Goal: Communication & Community: Share content

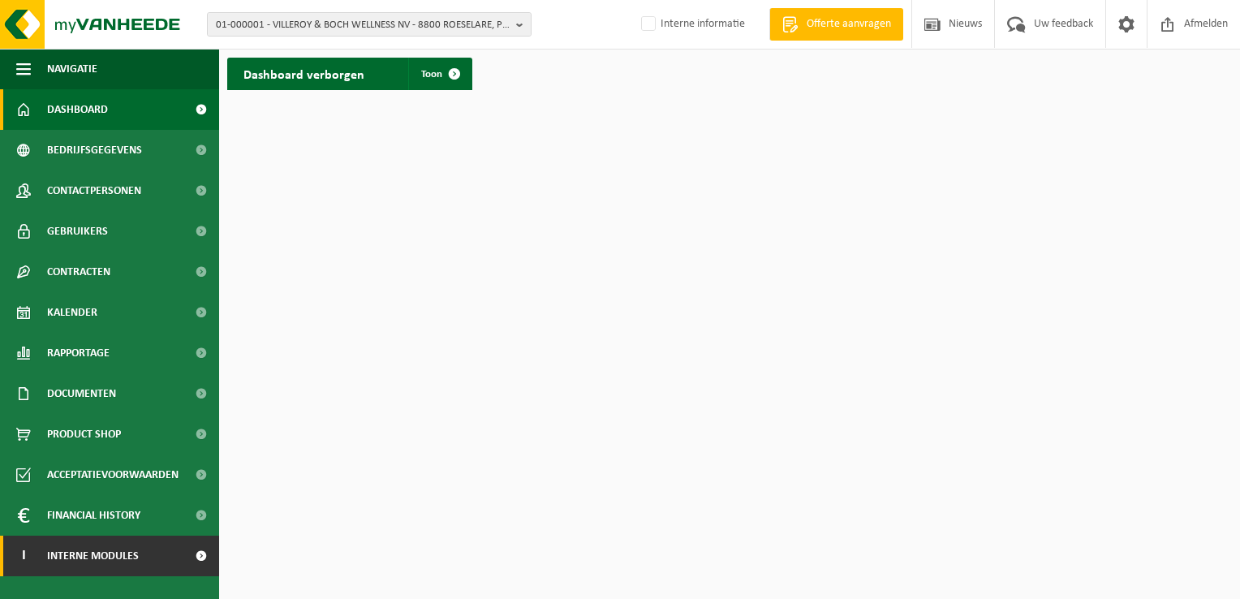
click at [124, 563] on span "Interne modules" at bounding box center [93, 556] width 92 height 41
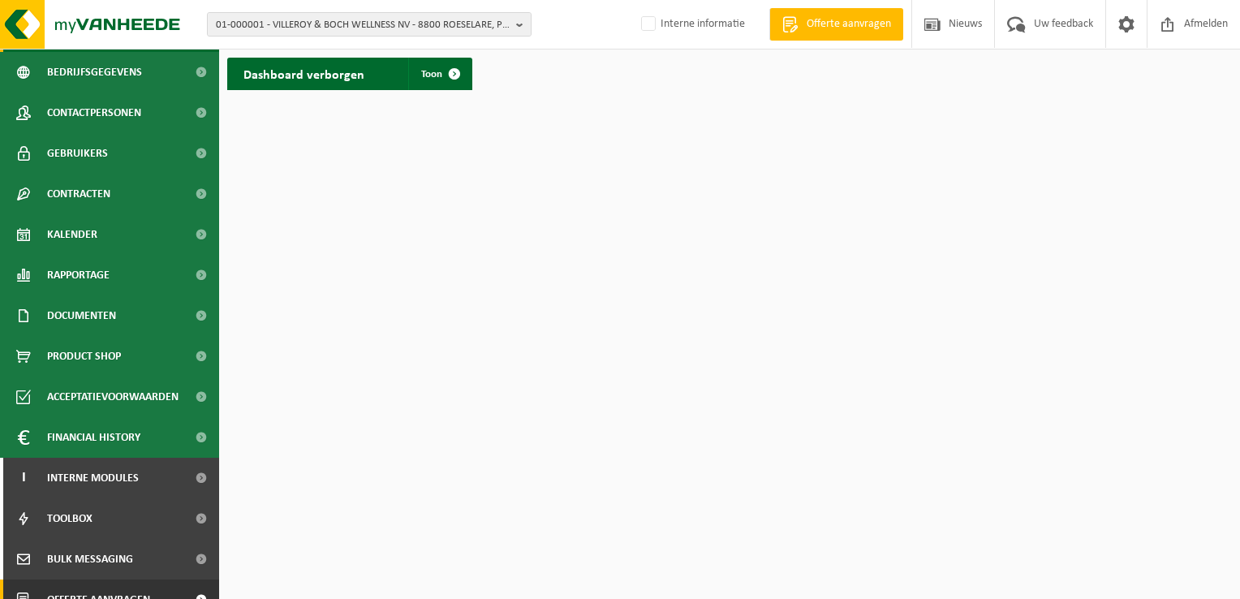
scroll to position [140, 0]
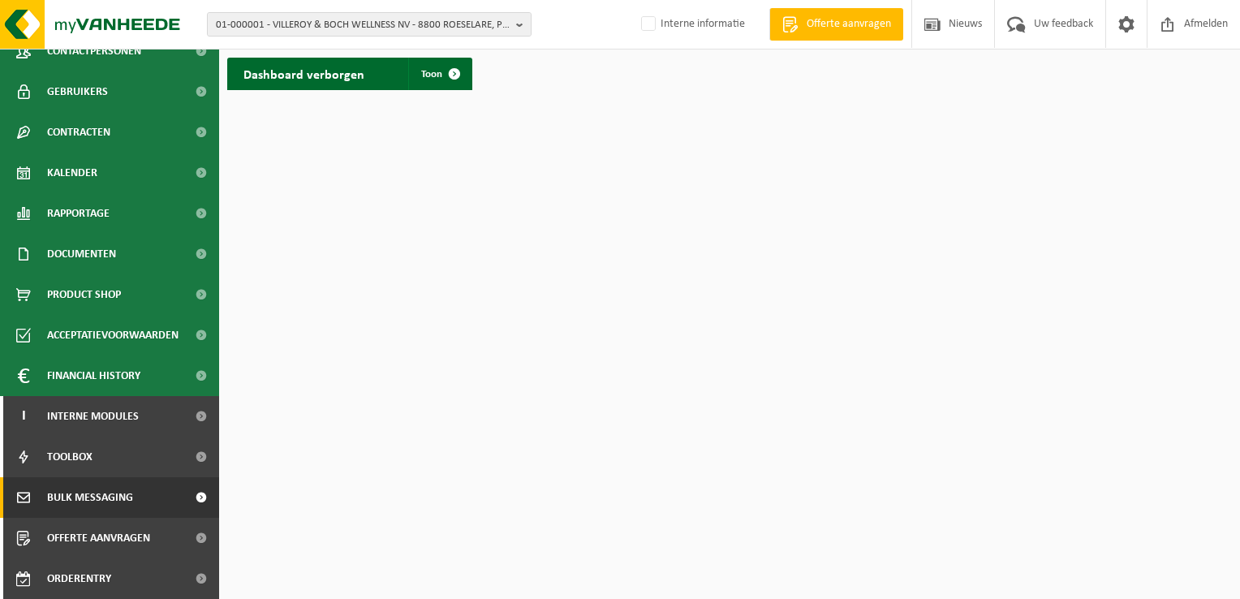
click at [136, 495] on link "Bulk Messaging" at bounding box center [109, 497] width 219 height 41
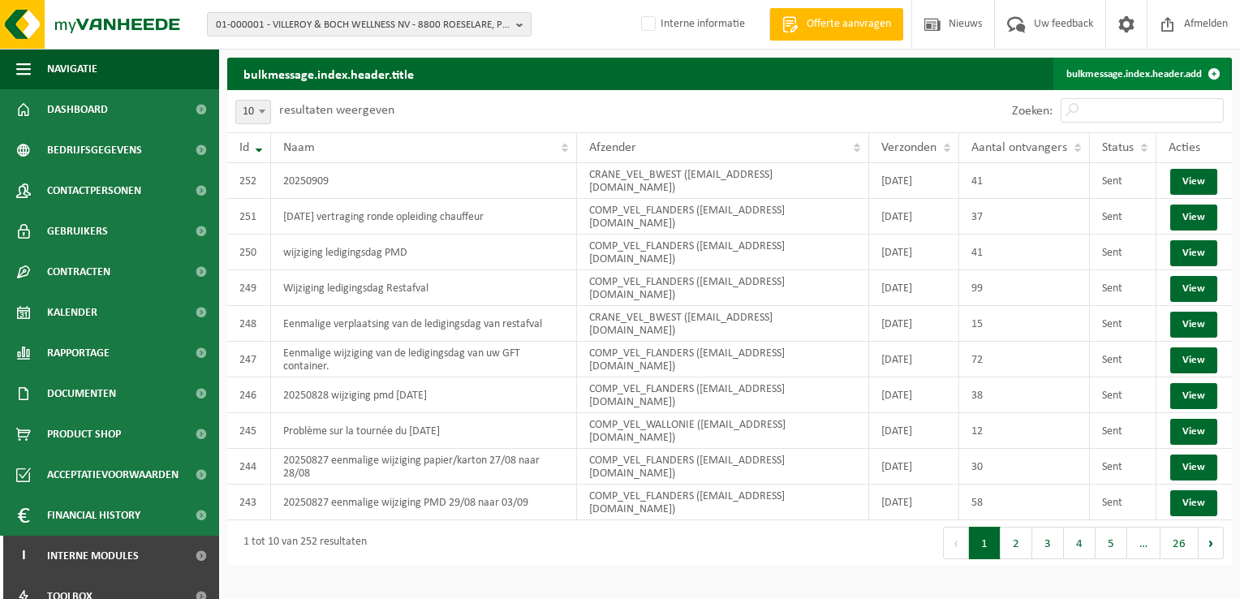
click at [1123, 73] on link "bulkmessage.index.header.add" at bounding box center [1141, 74] width 177 height 32
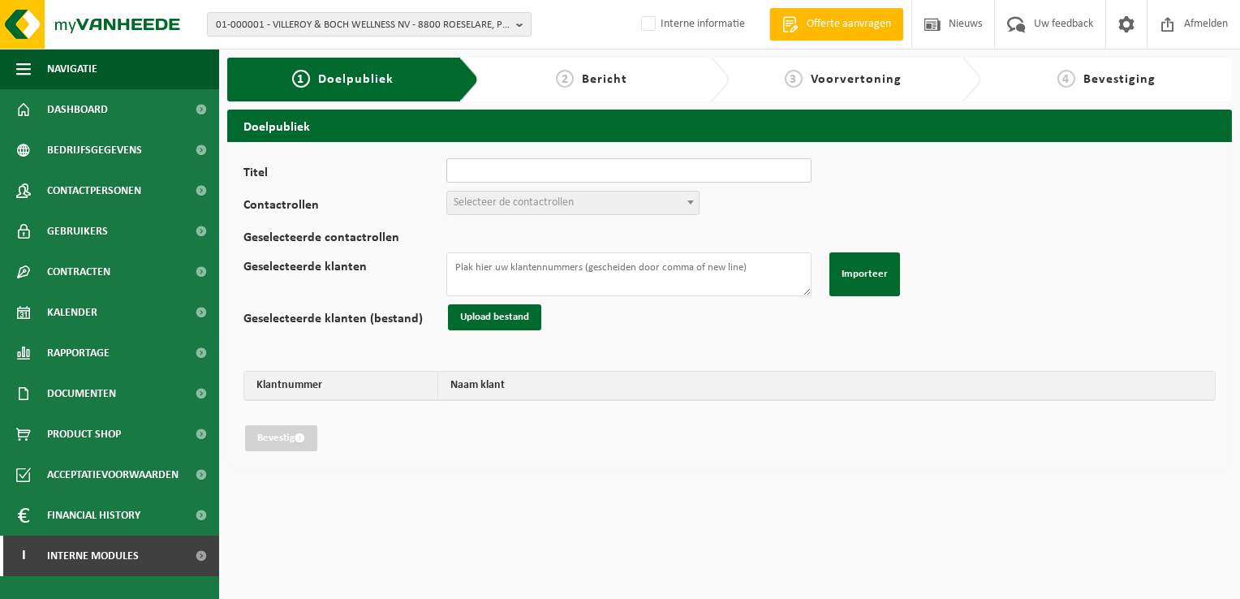
click at [591, 170] on input "Titel" at bounding box center [628, 170] width 365 height 24
type input "20250912 panne wagen voeding"
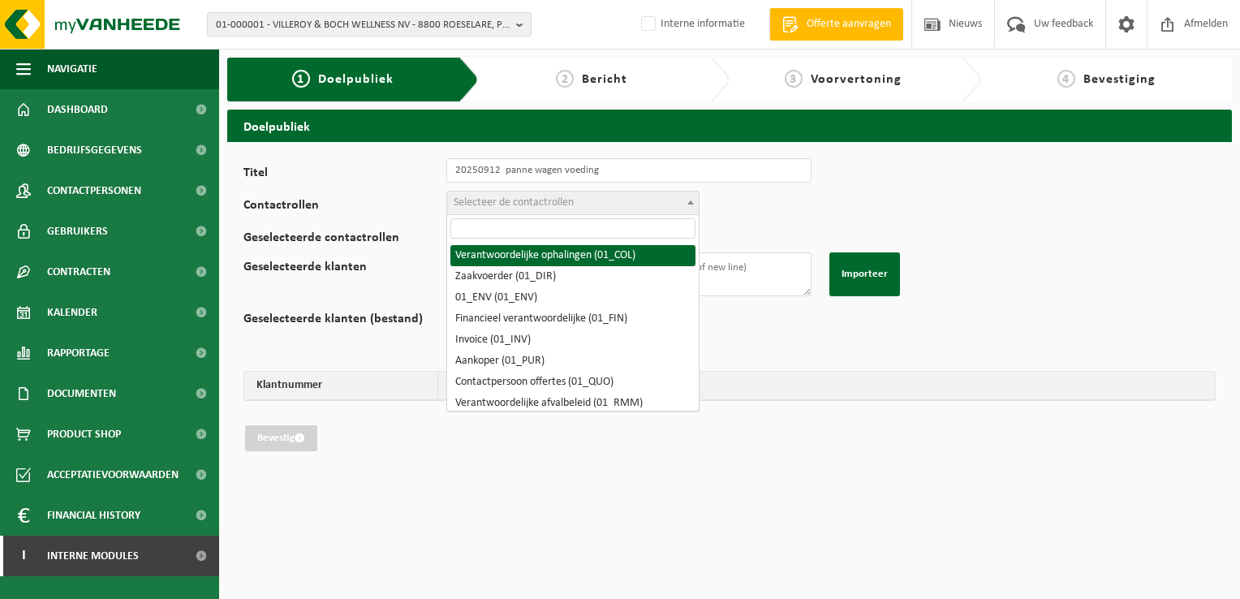
click at [571, 200] on span "Selecteer de contactrollen" at bounding box center [514, 202] width 120 height 12
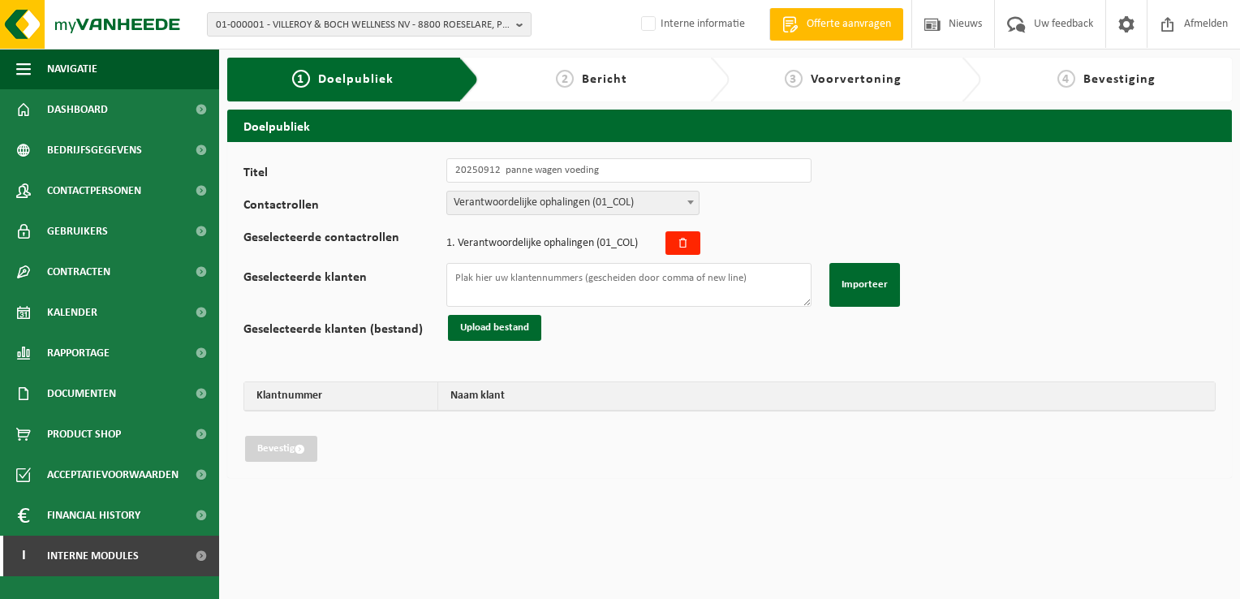
click at [583, 201] on span "Verantwoordelijke ophalingen (01_COL)" at bounding box center [573, 202] width 252 height 23
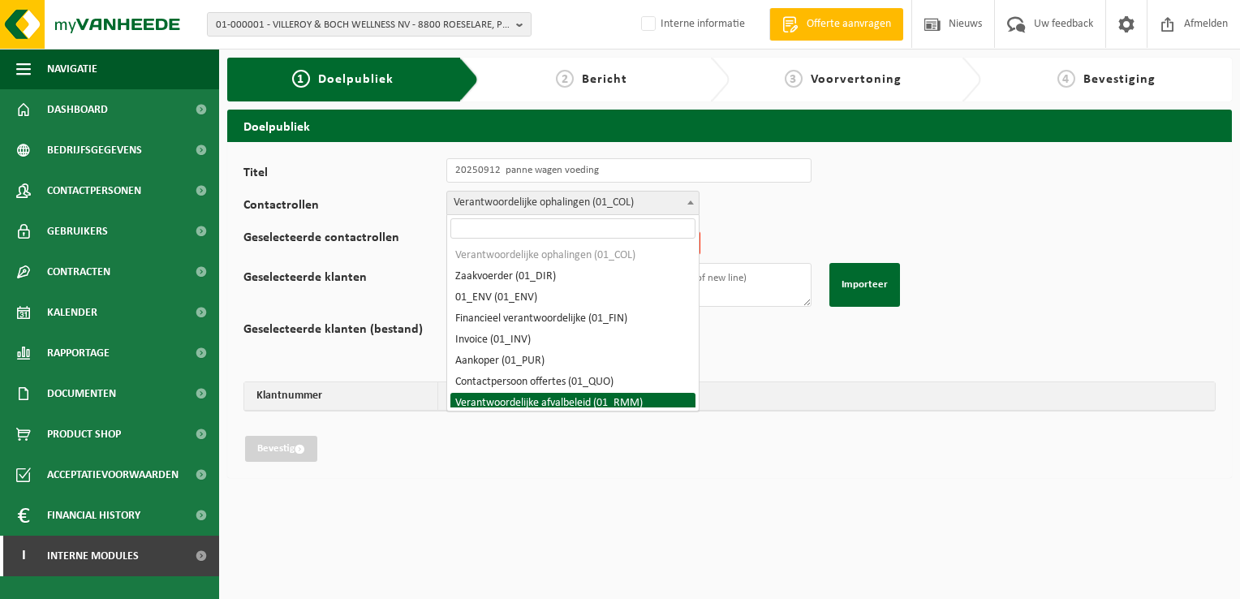
select select "01_RMM"
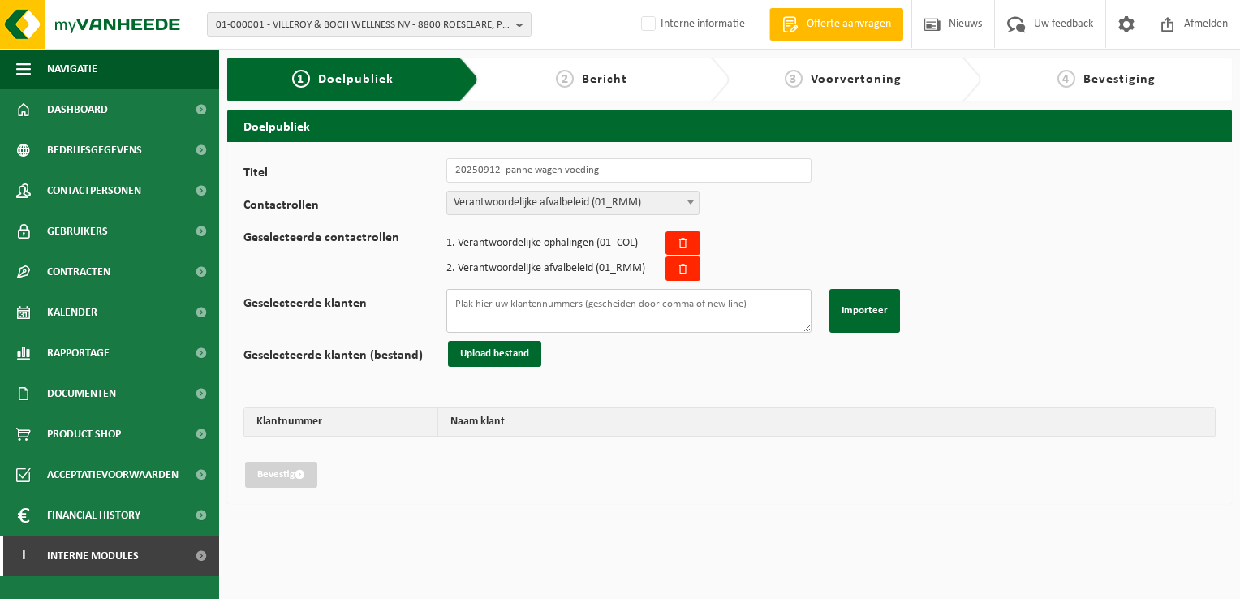
click at [476, 313] on textarea "Geselecteerde klanten" at bounding box center [628, 311] width 365 height 44
click at [485, 312] on textarea "Geselecteerde klanten" at bounding box center [628, 311] width 365 height 44
paste textarea "10-723588 10-750247 10-933537 10-933488 10-934036 10-934583 01-082778 10-849843…"
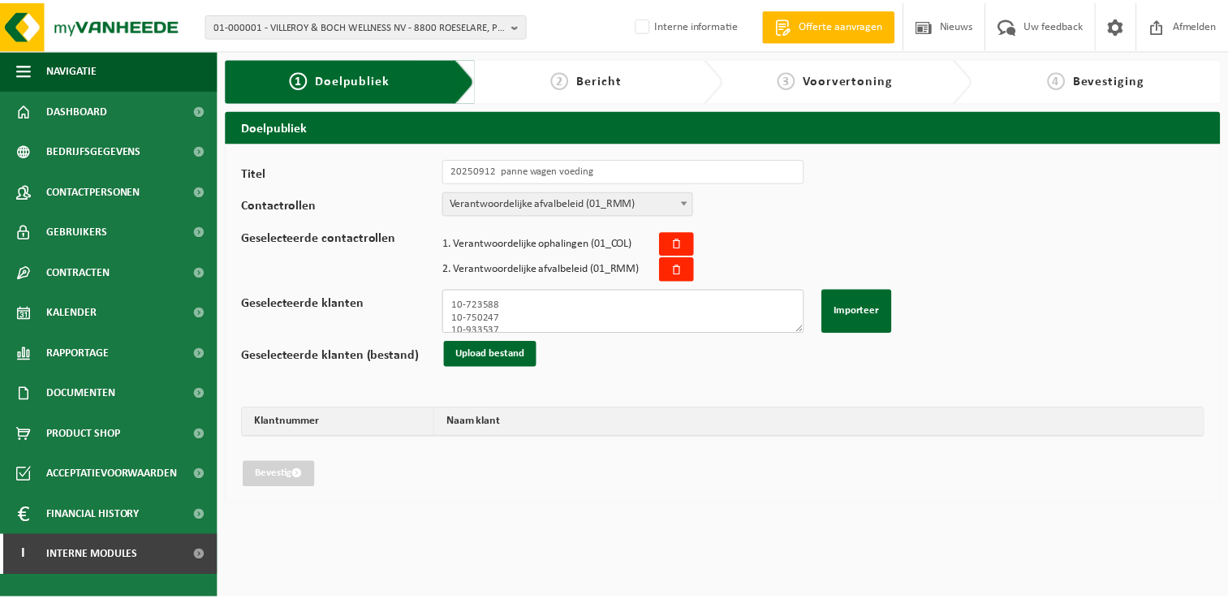
scroll to position [300, 0]
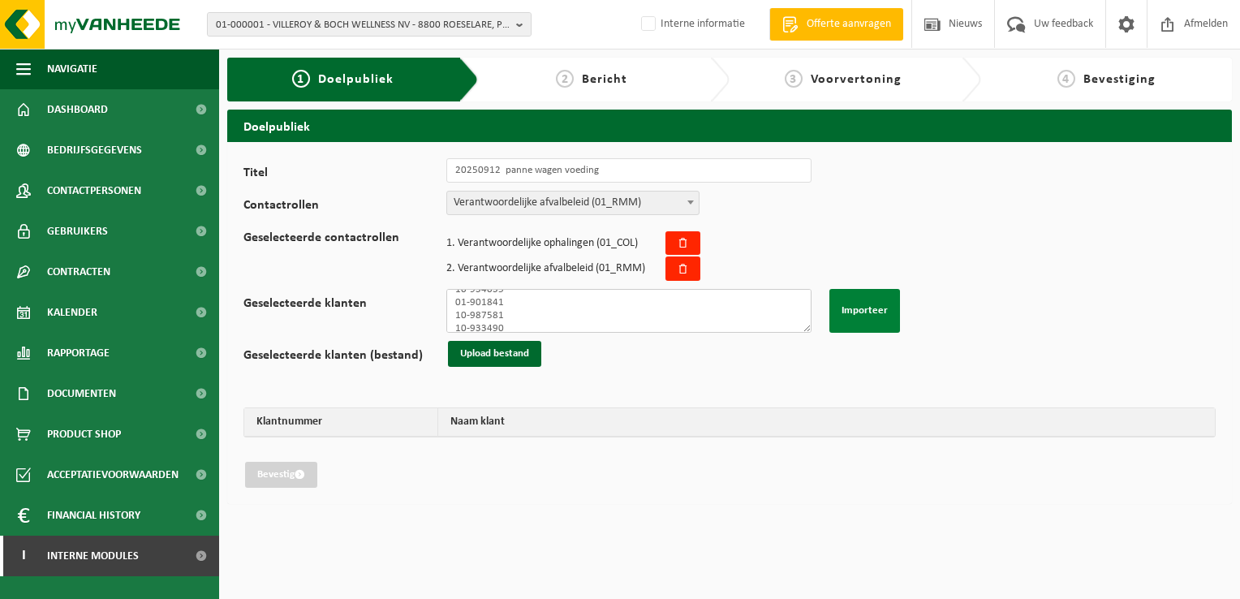
type textarea "10-723588 10-750247 10-933537 10-933488 10-934036 10-934583 01-082778 10-849843…"
click at [863, 311] on button "Importeer" at bounding box center [864, 311] width 71 height 44
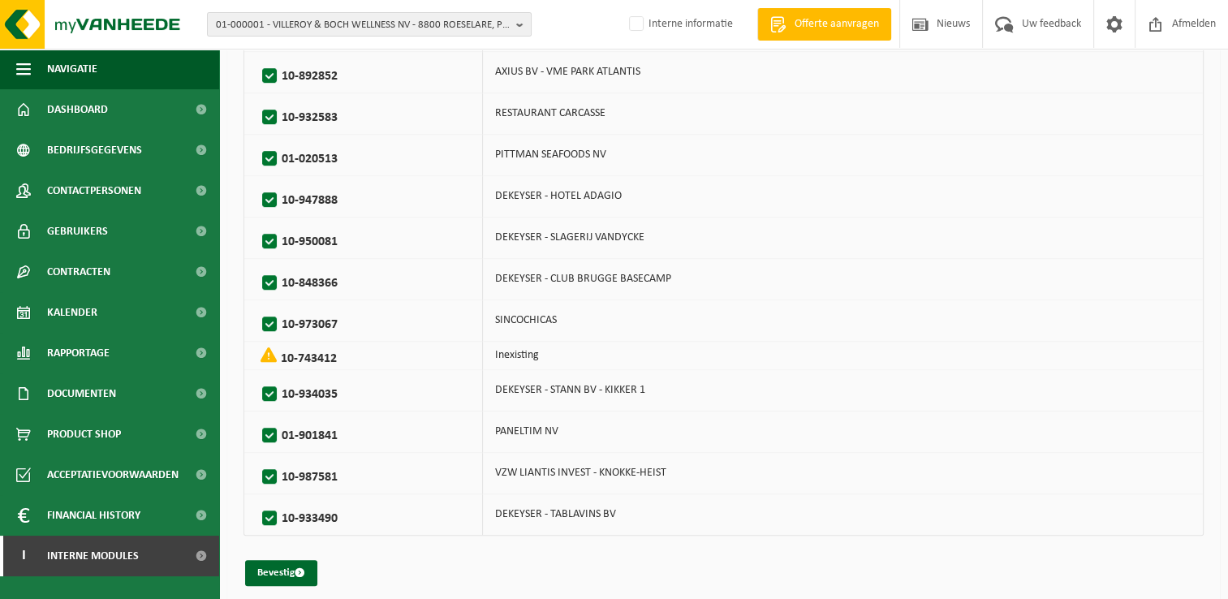
scroll to position [925, 0]
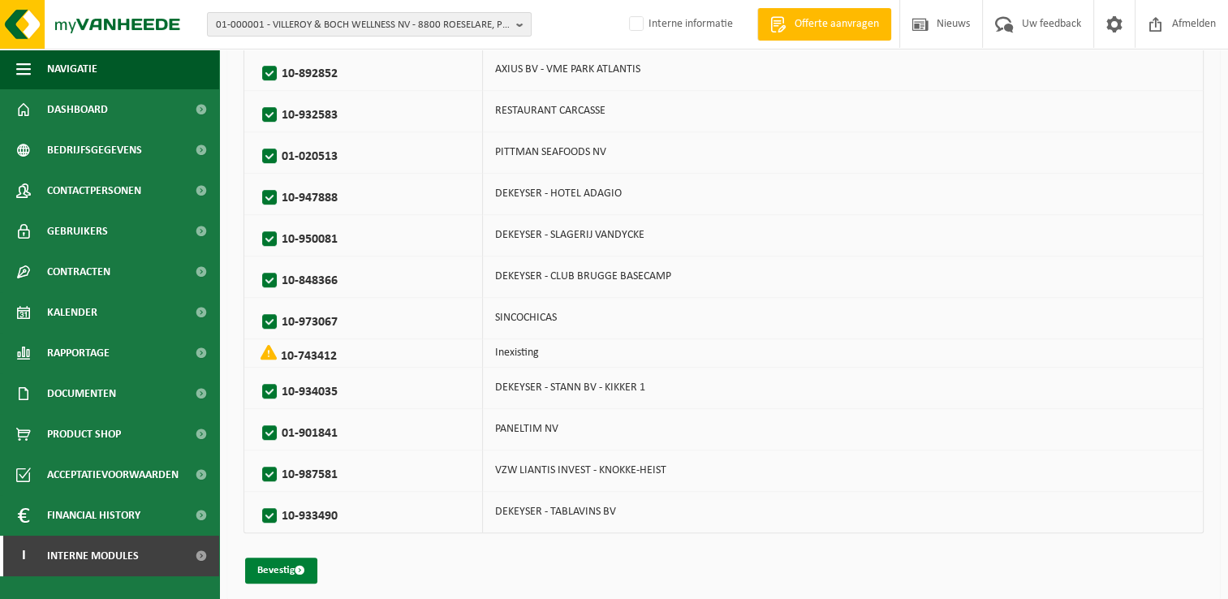
click at [268, 557] on button "Bevestig" at bounding box center [281, 570] width 72 height 26
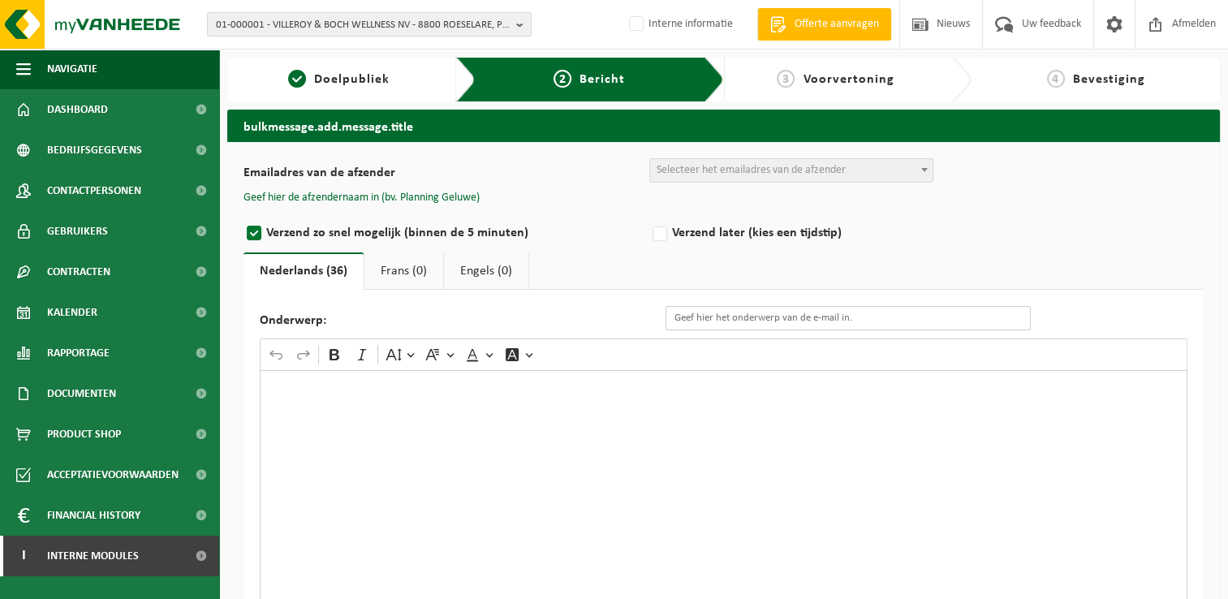
click at [763, 316] on input "Onderwerp:" at bounding box center [847, 318] width 365 height 24
click at [698, 317] on input "Onderwerp:" at bounding box center [847, 318] width 365 height 24
paste input "Eenmalige wijziging van de ledigingsdag van uw conatainer papier/karton"
click at [904, 320] on input "Eenmalige wijziging van de ledigingsdag van uw conatainer papier/karton" at bounding box center [847, 318] width 365 height 24
drag, startPoint x: 992, startPoint y: 306, endPoint x: 581, endPoint y: 307, distance: 410.6
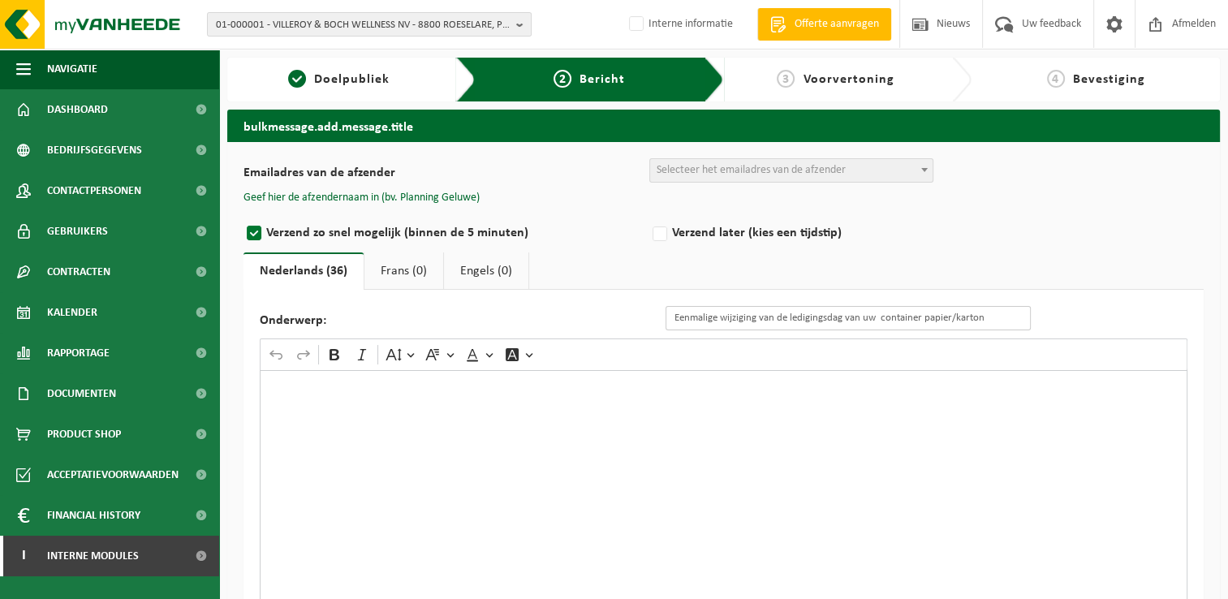
click at [581, 307] on div "Onderwerp: Eenmalige wijziging van de ledigingsdag van uw container papier/kart…" at bounding box center [653, 318] width 787 height 24
type input "Verplaatsing Lediging GFT container wegens panne"
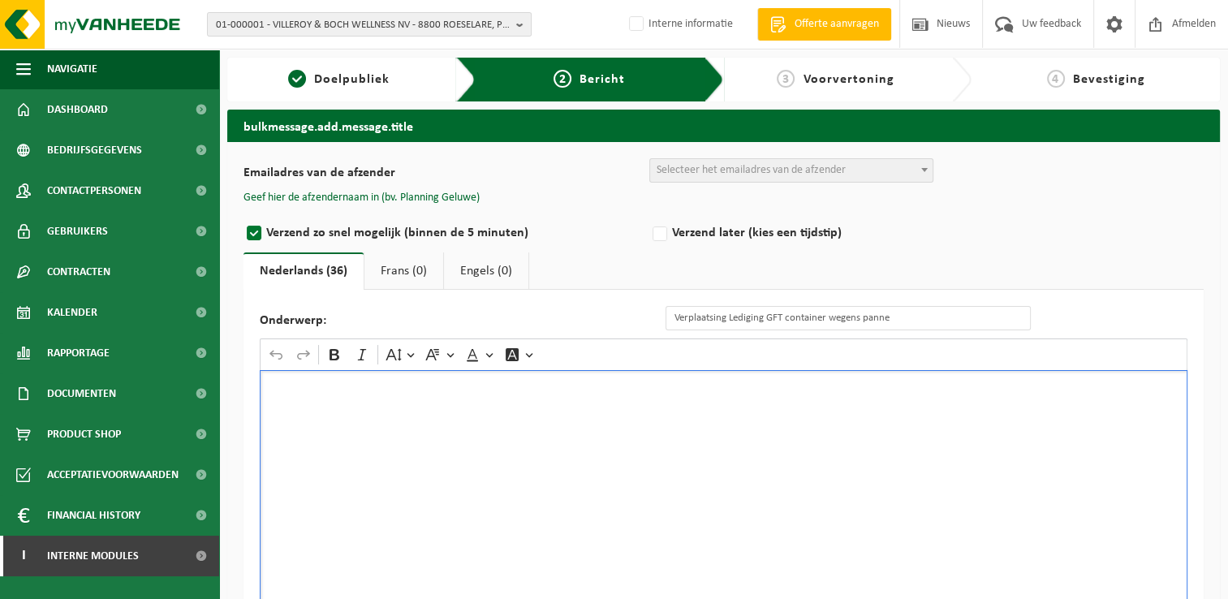
click at [320, 430] on div "Rich Text Editor. Editing area: main. Press Alt+0 for help." at bounding box center [723, 532] width 927 height 325
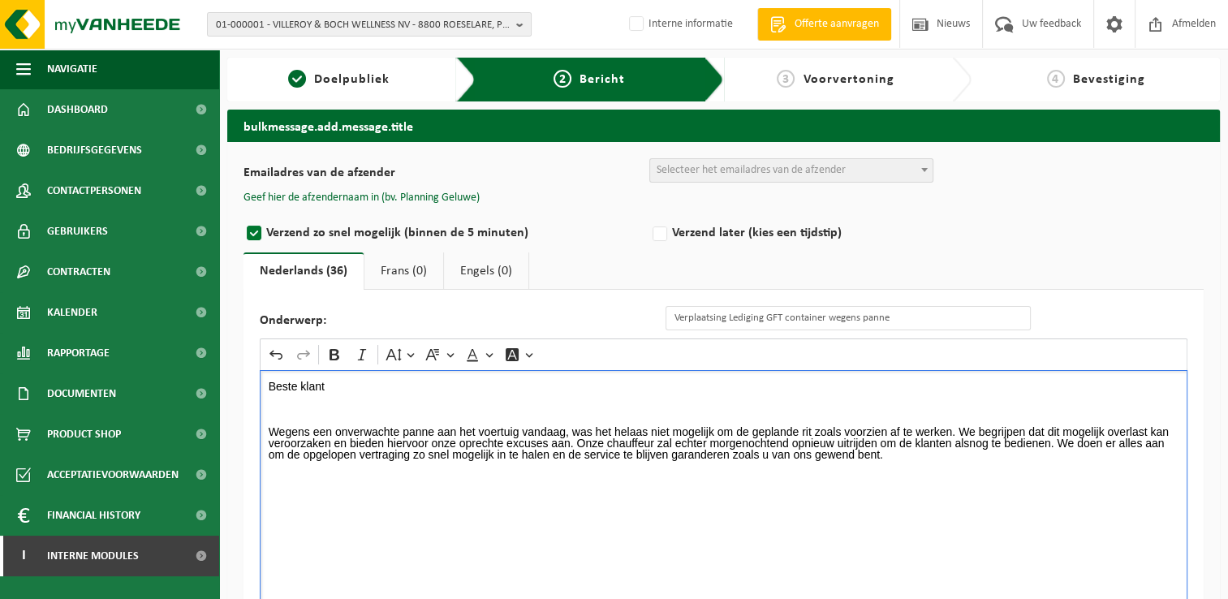
click at [953, 427] on p "Wegens een onverwachte panne aan het voertuig vandaag, was het helaas niet moge…" at bounding box center [724, 443] width 910 height 34
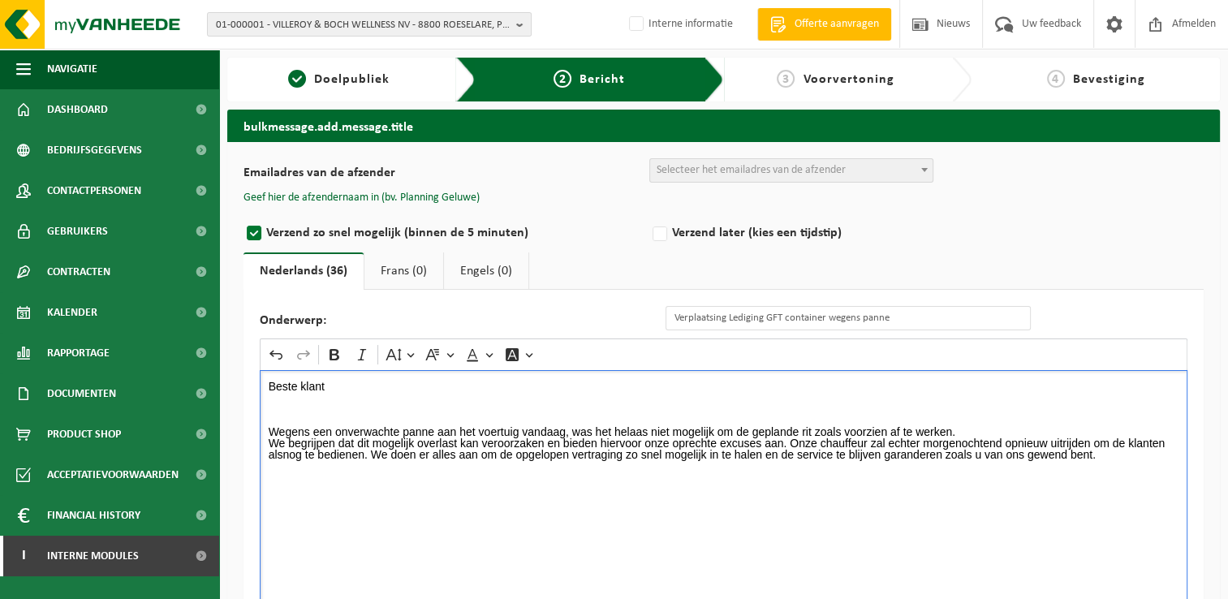
click at [787, 437] on p "We begrijpen dat dit mogelijk overlast kan veroorzaken en bieden hiervoor onze …" at bounding box center [724, 448] width 910 height 23
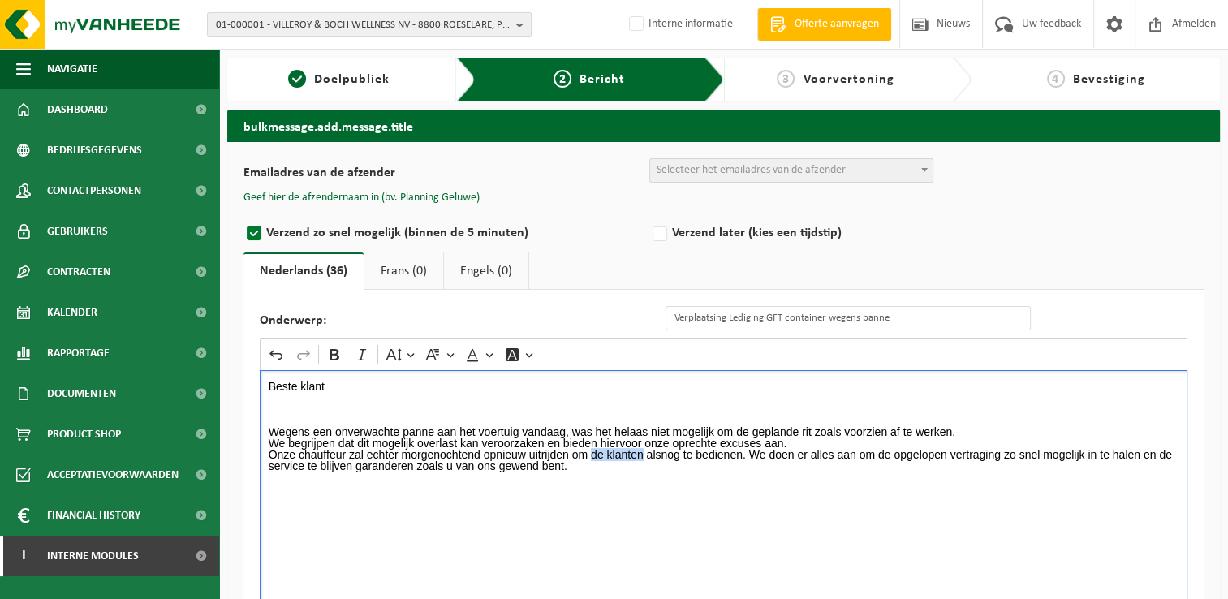
drag, startPoint x: 643, startPoint y: 455, endPoint x: 591, endPoint y: 451, distance: 52.1
click at [591, 451] on p "Onze chauffeur zal echter morgenochtend opnieuw uitrijden om de klanten alsnog …" at bounding box center [724, 460] width 910 height 23
click at [721, 452] on p "Onze chauffeur zal echter morgenochtend opnieuw uitrijden om jullie alsnog te b…" at bounding box center [724, 460] width 910 height 23
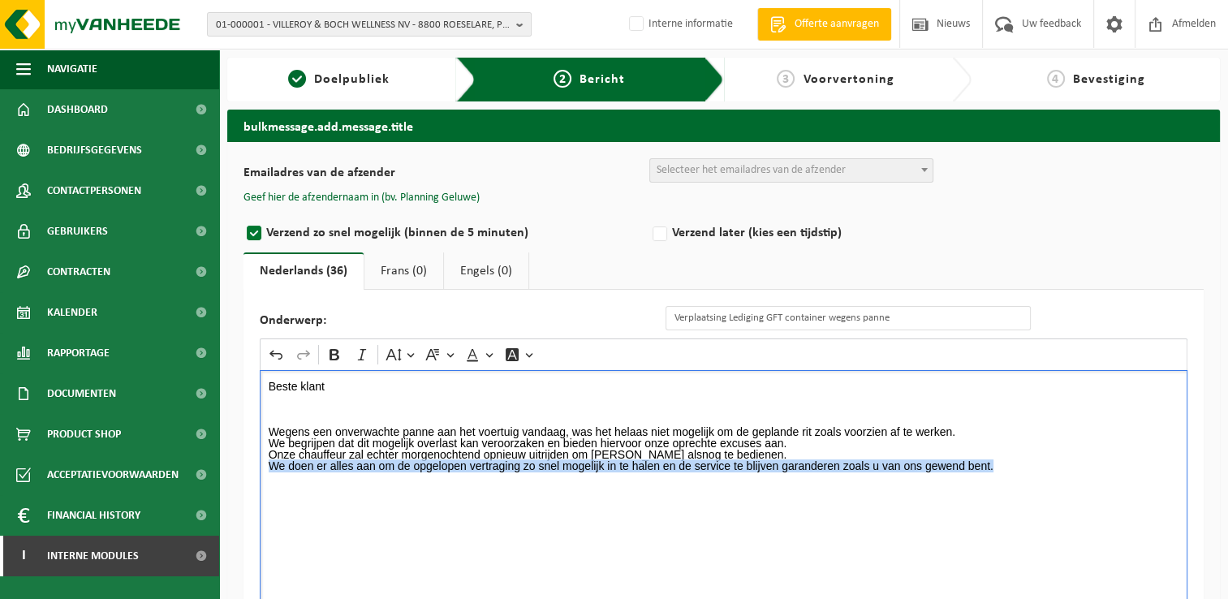
drag, startPoint x: 1006, startPoint y: 462, endPoint x: 234, endPoint y: 466, distance: 772.4
click at [234, 466] on div "Emailadres van de afzender BULK_MAR_LUX (planning.messancy@vanheede.com) BULK_V…" at bounding box center [723, 447] width 992 height 611
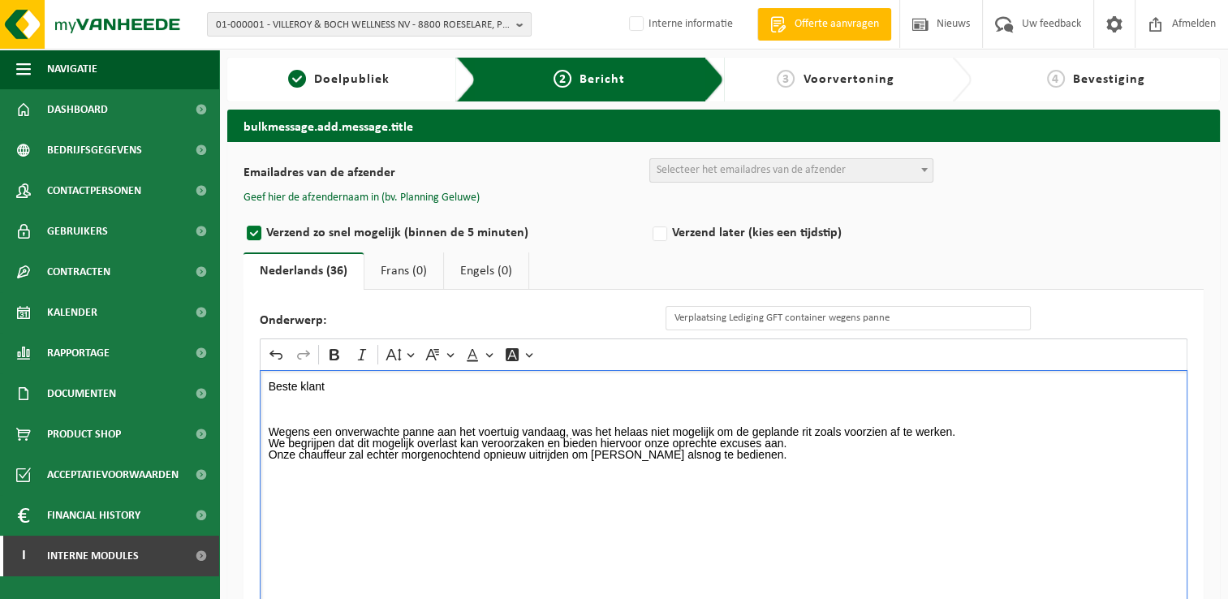
click at [282, 511] on div "Beste klant Wegens een onverwachte panne aan het voertuig vandaag, was het hela…" at bounding box center [723, 532] width 927 height 325
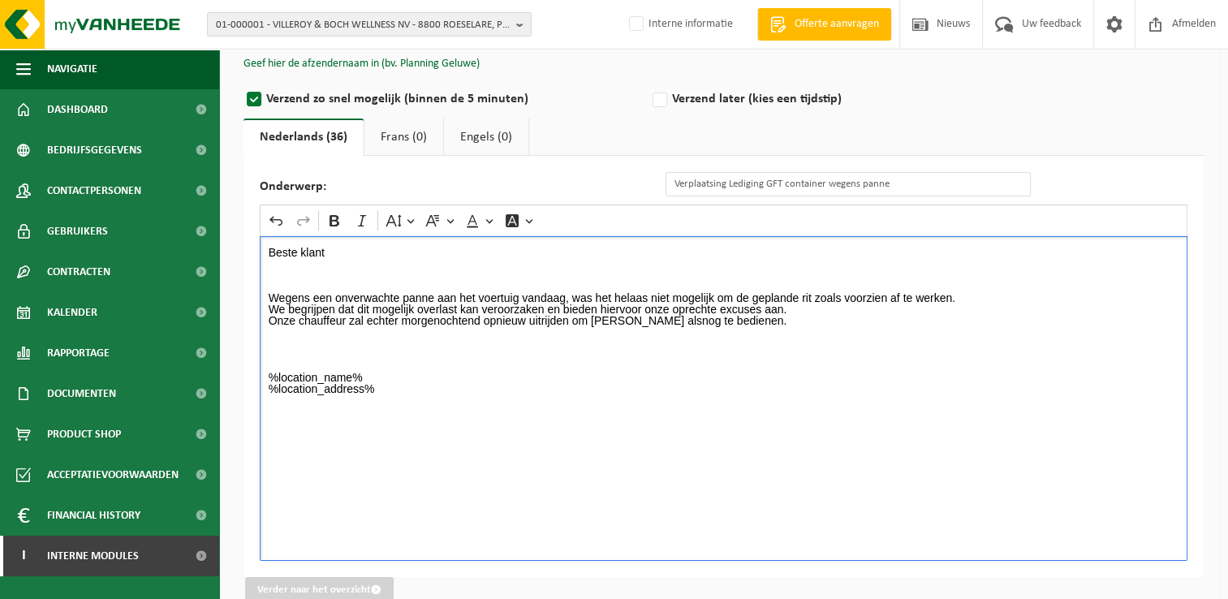
scroll to position [160, 0]
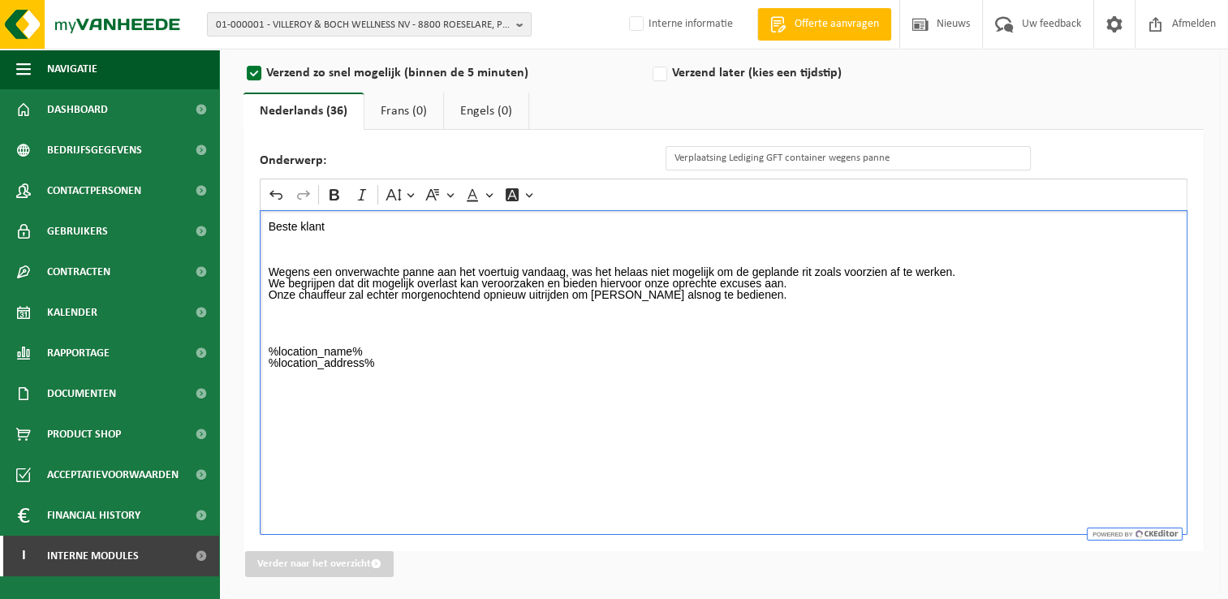
click at [291, 426] on div "Beste klant Wegens een onverwachte panne aan het voertuig vandaag, was het hela…" at bounding box center [723, 372] width 927 height 325
click at [270, 414] on p "Rich Text Editor. Editing area: main. Press Alt+0 for help." at bounding box center [724, 419] width 910 height 11
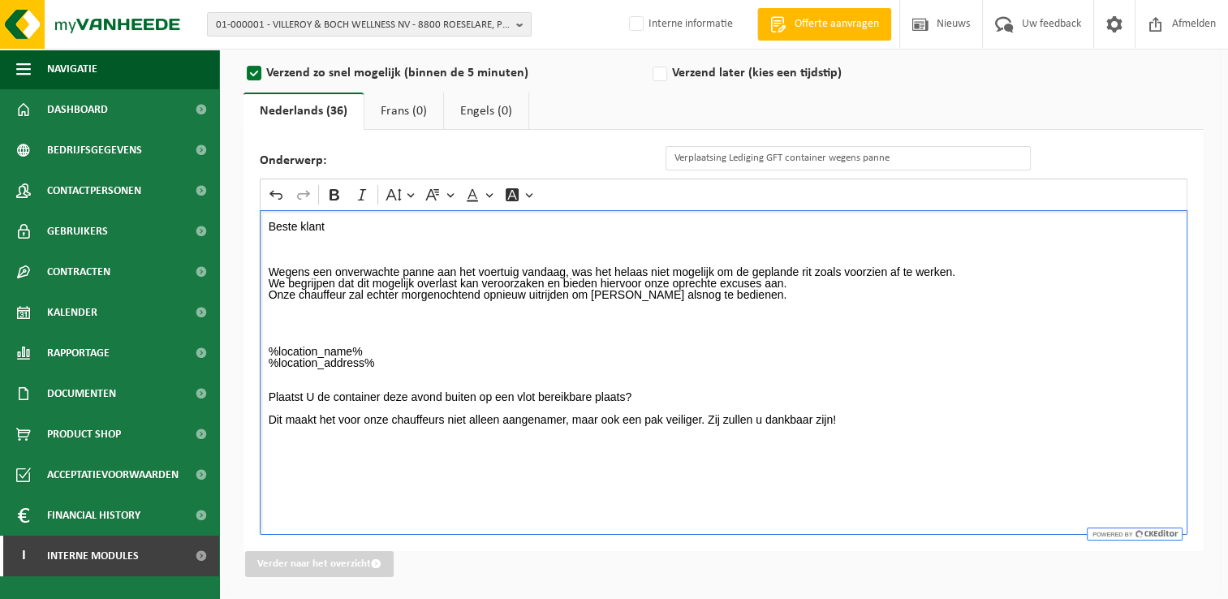
click at [292, 475] on div "Beste klant Wegens een onverwachte panne aan het voertuig vandaag, was het hela…" at bounding box center [723, 372] width 927 height 325
drag, startPoint x: 370, startPoint y: 488, endPoint x: 254, endPoint y: 480, distance: 116.3
click at [254, 480] on div "Onderwerp: Verplaatsing Lediging GFT container wegens panne Rich Text Editor Un…" at bounding box center [723, 340] width 960 height 421
click at [354, 485] on p "Dienst Planning Vanheede Environmental Logistics" at bounding box center [724, 499] width 910 height 34
drag, startPoint x: 354, startPoint y: 485, endPoint x: 264, endPoint y: 487, distance: 90.1
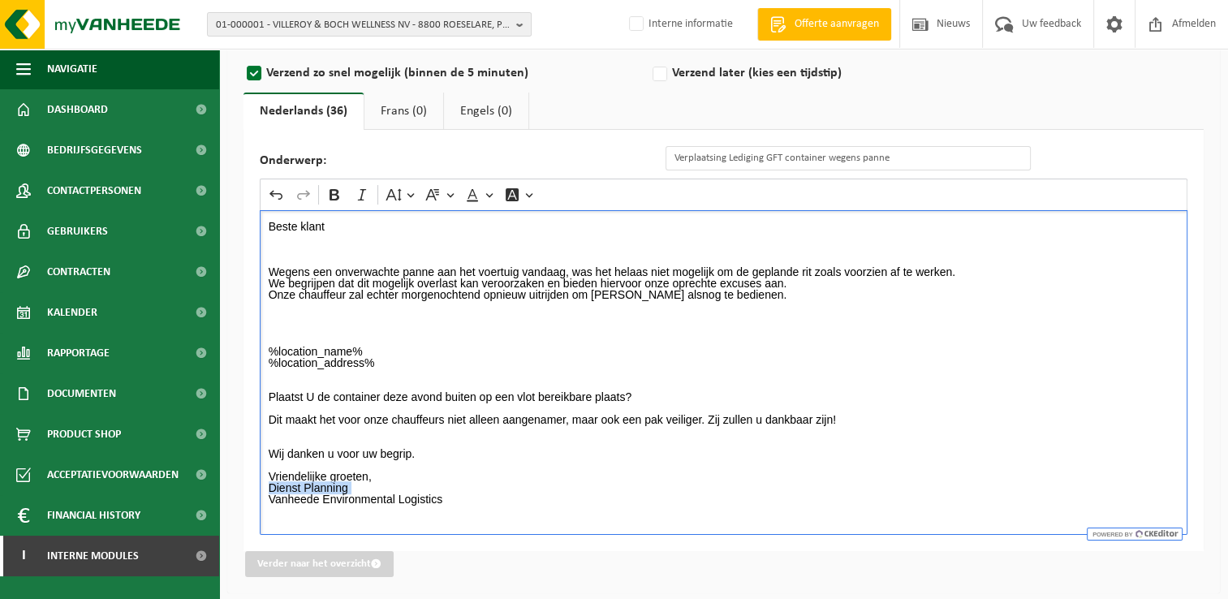
click at [264, 487] on div "Beste klant Wegens een onverwachte panne aan het voertuig vandaag, was het hela…" at bounding box center [723, 372] width 927 height 325
click at [334, 190] on icon "Editor toolbar" at bounding box center [334, 195] width 16 height 16
click at [470, 495] on p "Dienst Planning Vanheede Environmental Logistics" at bounding box center [724, 499] width 910 height 34
click at [329, 331] on p "Rich Text Editor. Editing area: main. Press Alt+0 for help." at bounding box center [724, 328] width 910 height 11
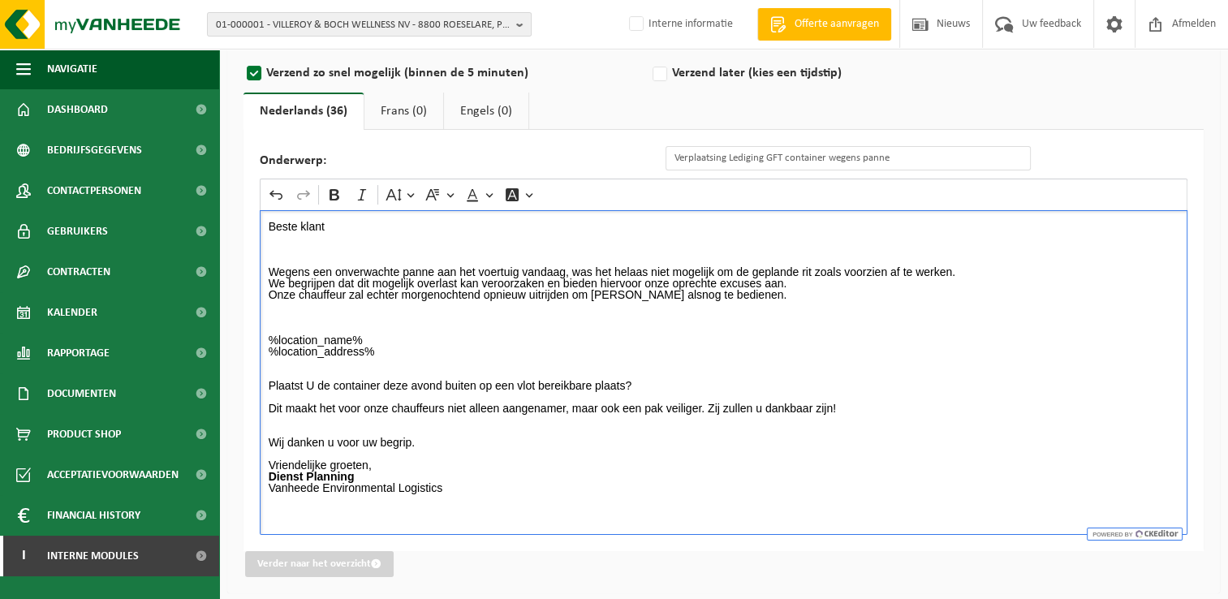
click at [529, 459] on p "Vriendelijke groeten," at bounding box center [724, 464] width 910 height 11
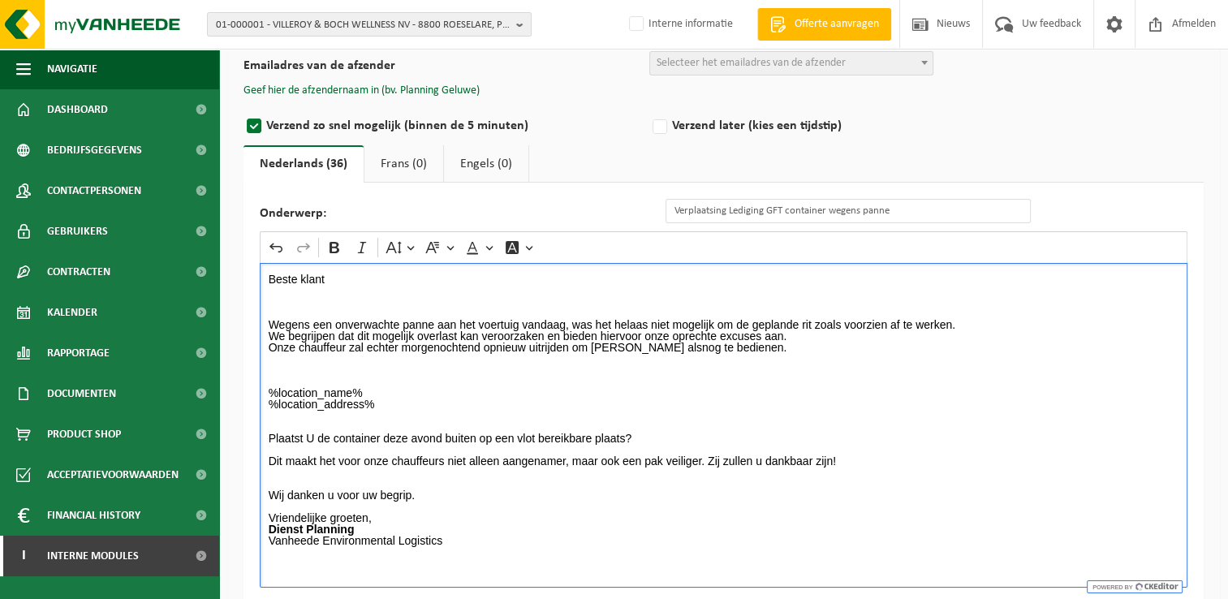
scroll to position [79, 0]
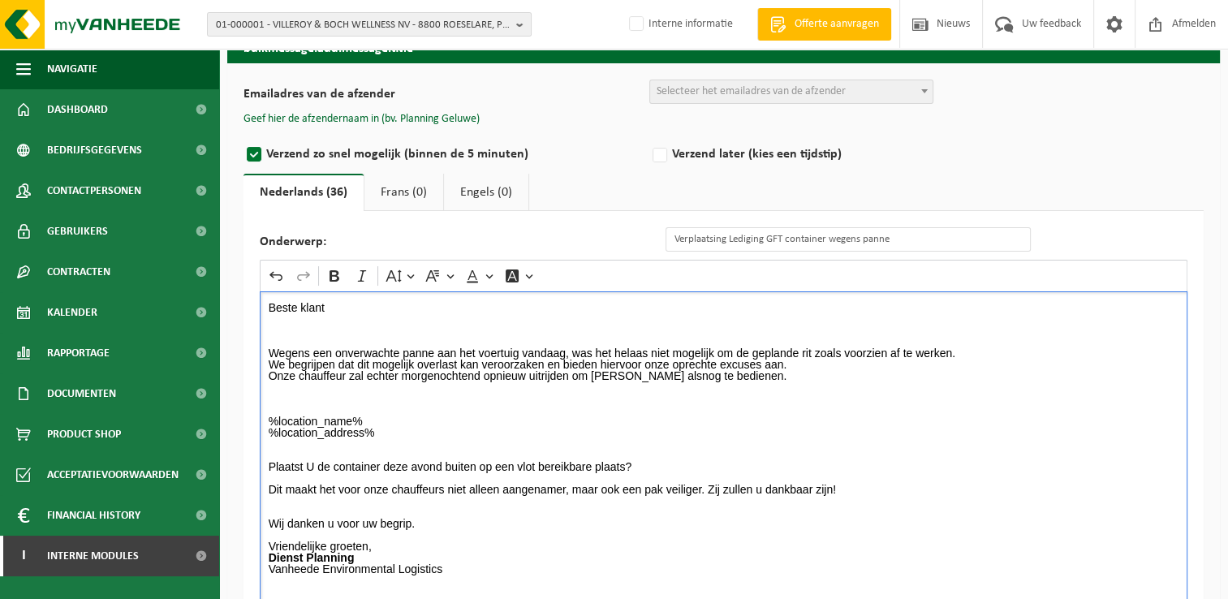
click at [280, 325] on p "Rich Text Editor. Editing area: main. Press Alt+0 for help." at bounding box center [724, 330] width 910 height 11
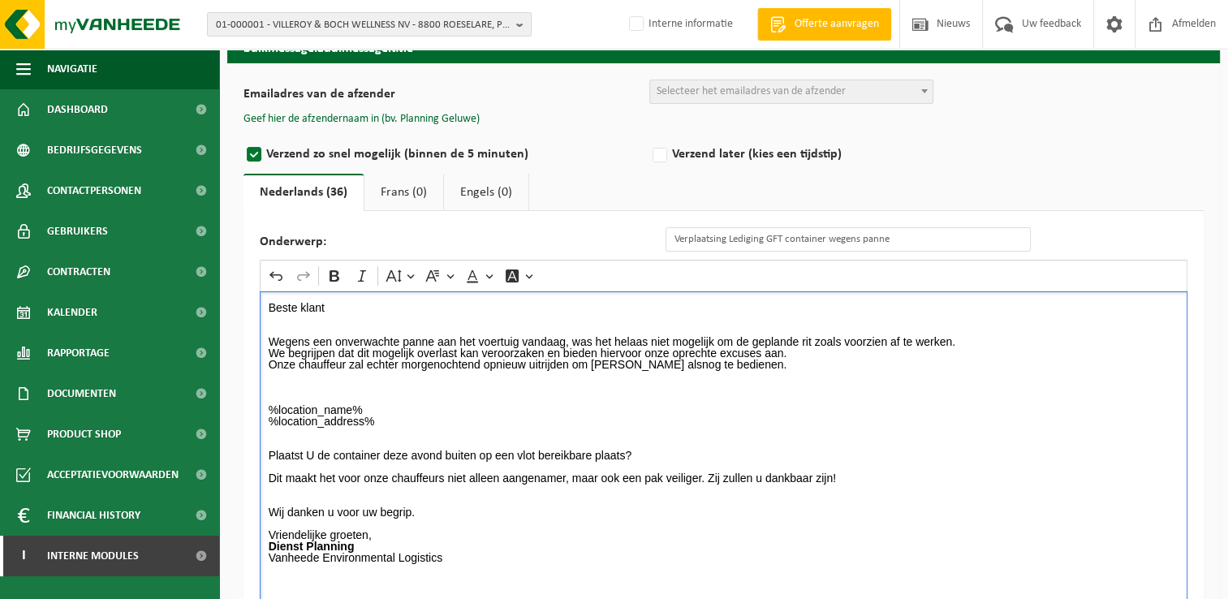
click at [476, 401] on p "Rich Text Editor. Editing area: main. Press Alt+0 for help." at bounding box center [724, 398] width 910 height 11
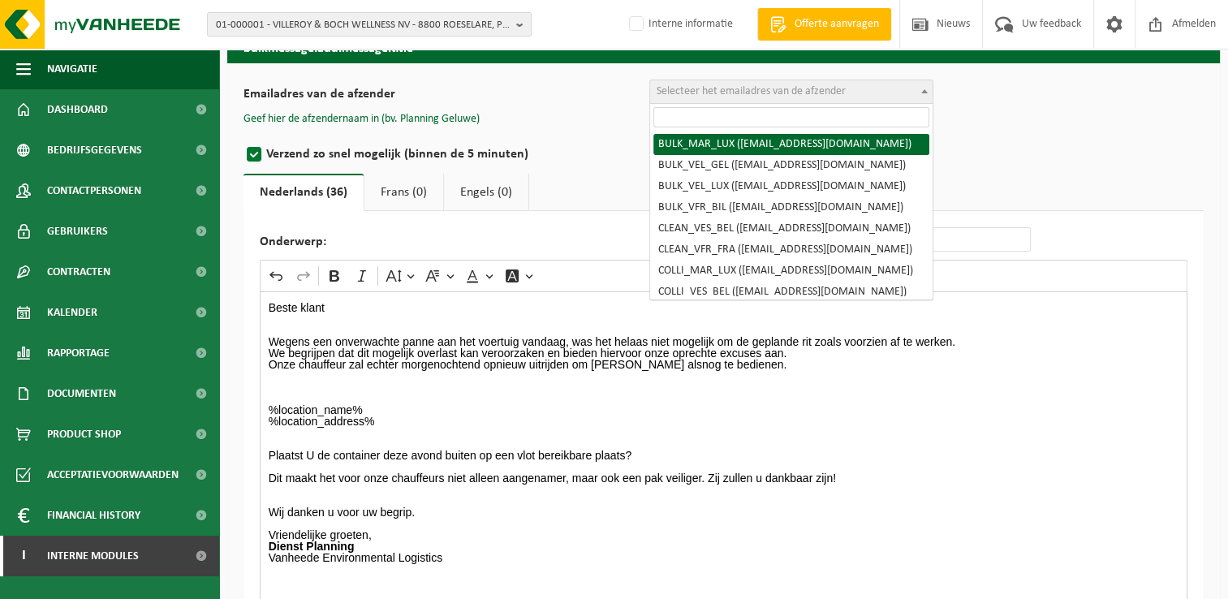
click at [688, 89] on span "Selecteer het emailadres van de afzender" at bounding box center [750, 91] width 189 height 12
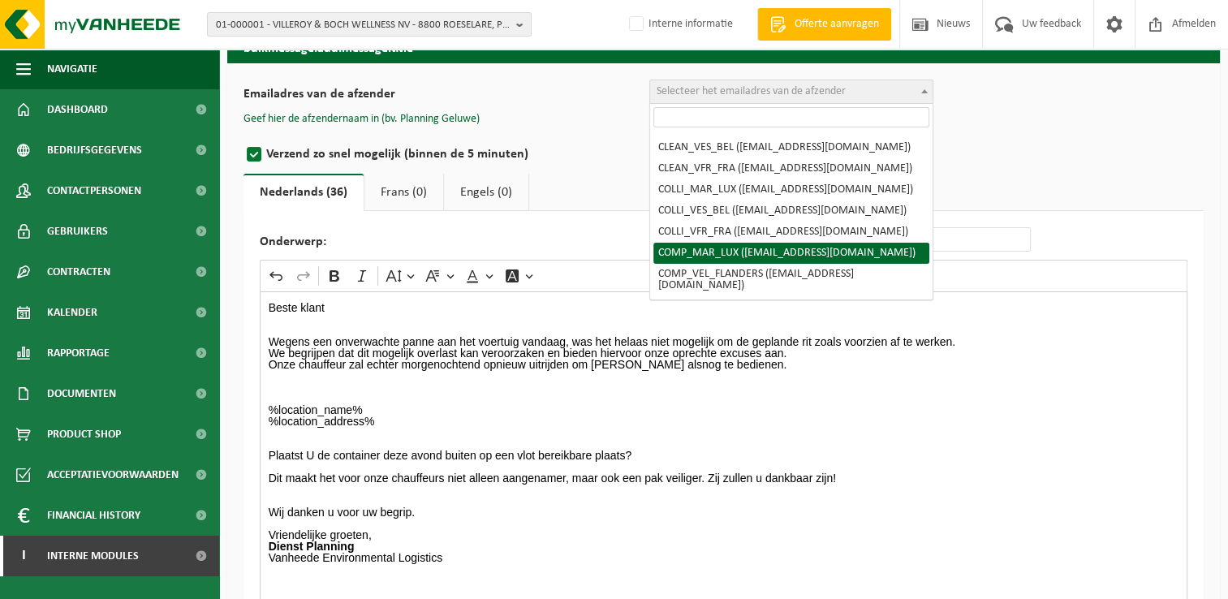
scroll to position [162, 0]
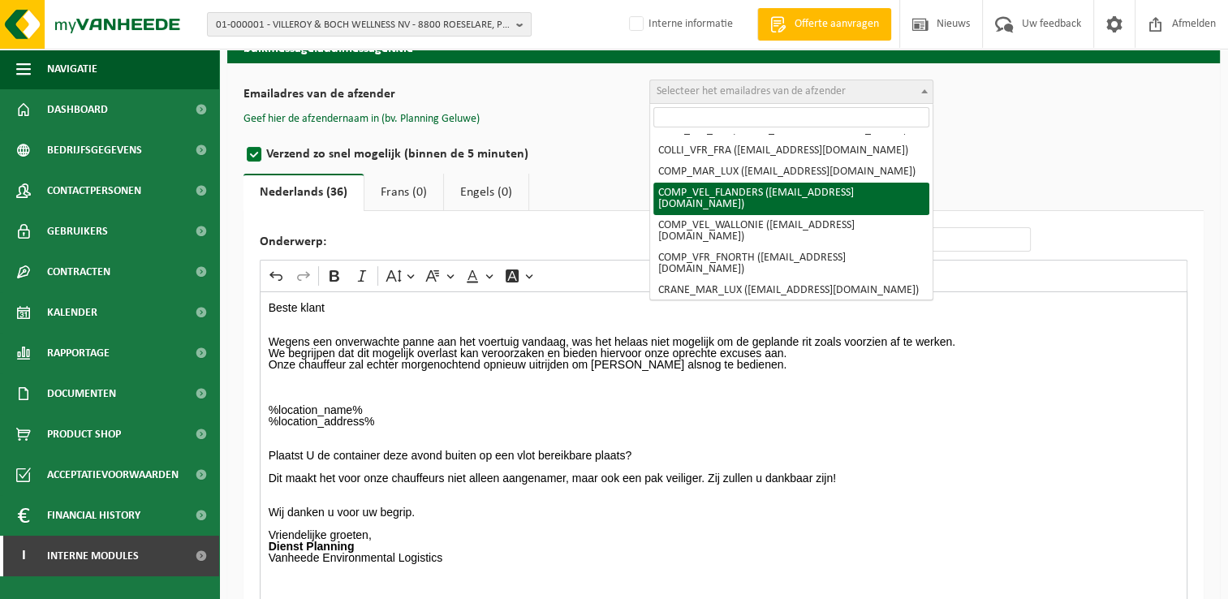
select select "COMP_VEL_FLANDERS"
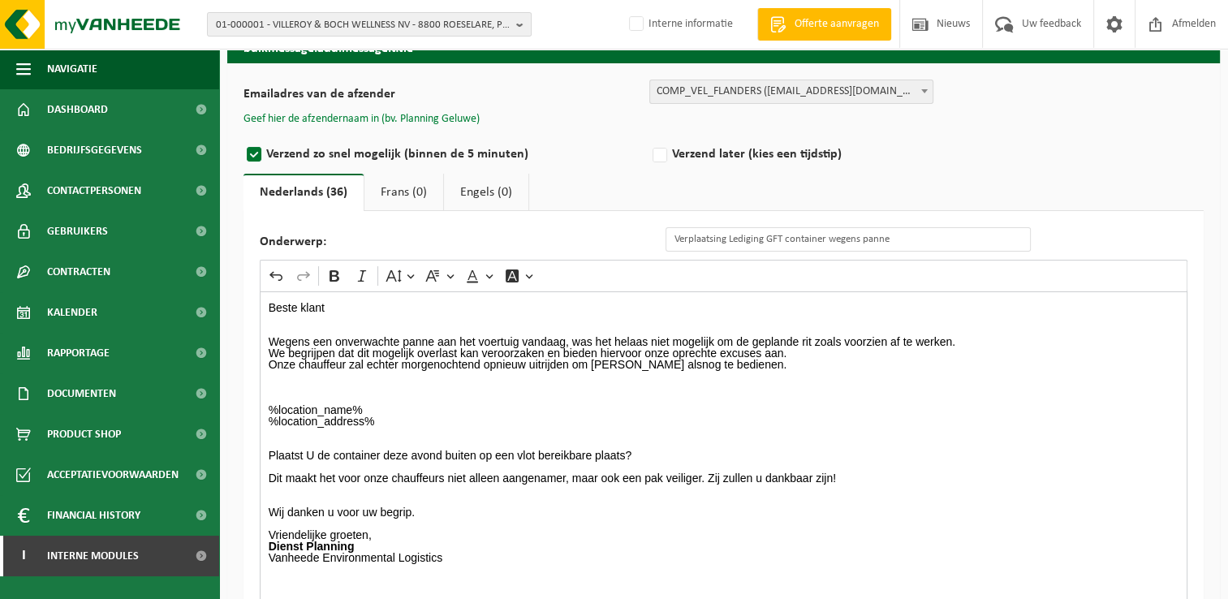
click at [451, 117] on button "Geef hier de afzendernaam in (bv. Planning Geluwe)" at bounding box center [361, 119] width 236 height 15
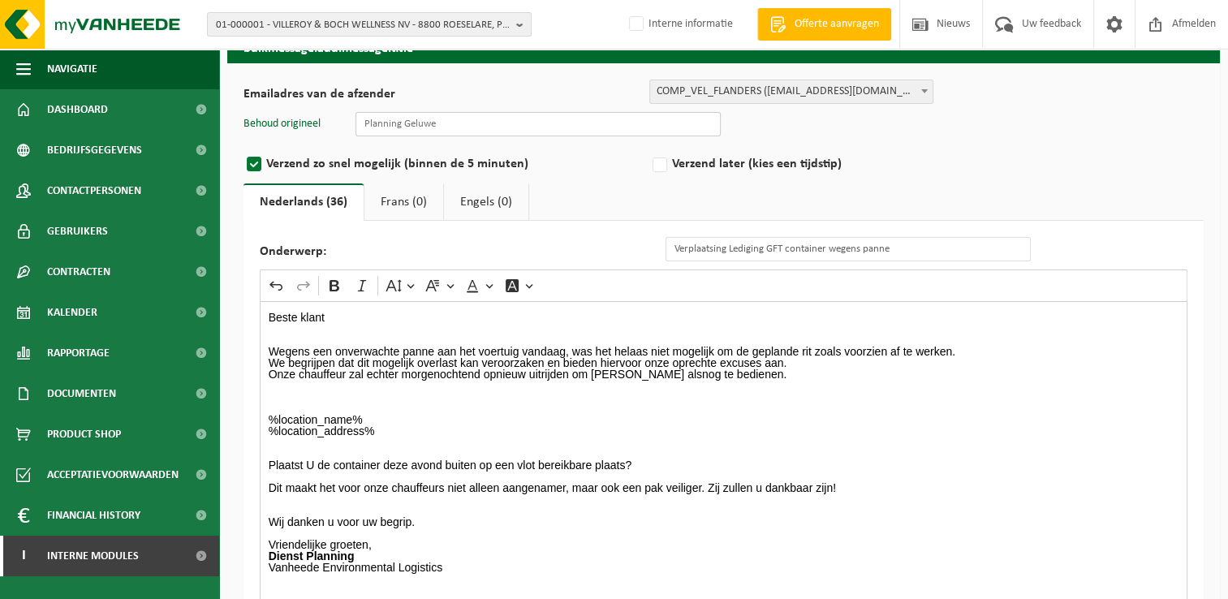
click at [455, 127] on input "text" at bounding box center [537, 124] width 365 height 24
type input "Planning Geluwe"
click at [1031, 426] on p "%location_name% %location_address%" at bounding box center [724, 431] width 910 height 34
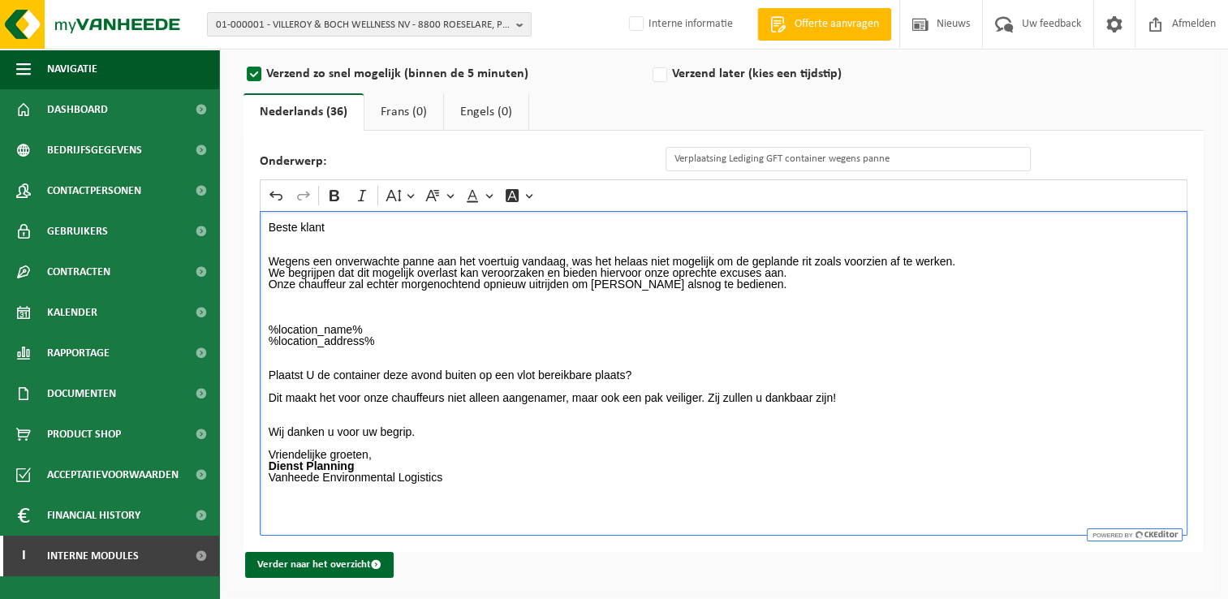
scroll to position [170, 0]
click at [320, 561] on button "Verder naar het overzicht" at bounding box center [319, 563] width 148 height 26
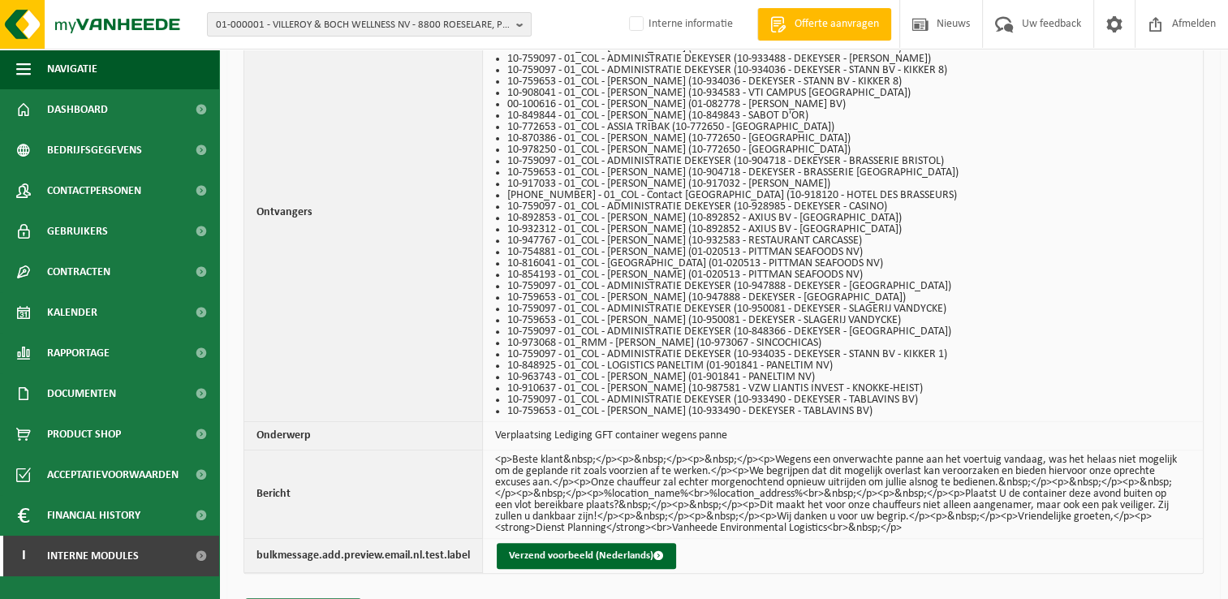
scroll to position [662, 0]
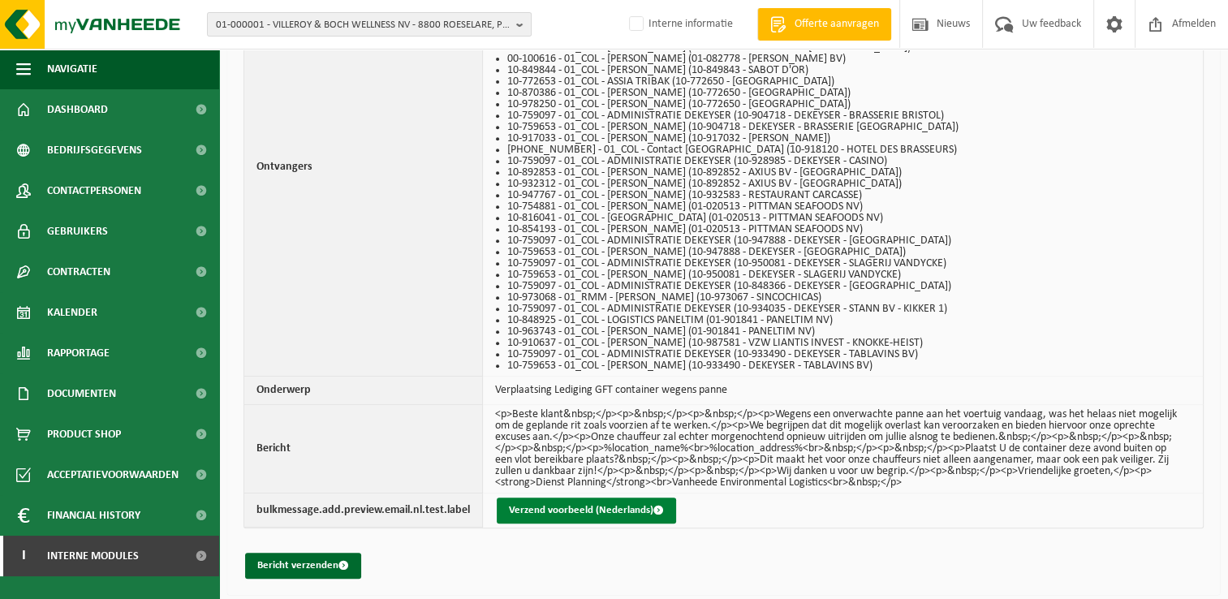
click at [569, 503] on button "Verzend voorbeeld (Nederlands)" at bounding box center [586, 510] width 179 height 26
click at [289, 553] on button "Bericht verzenden" at bounding box center [303, 566] width 116 height 26
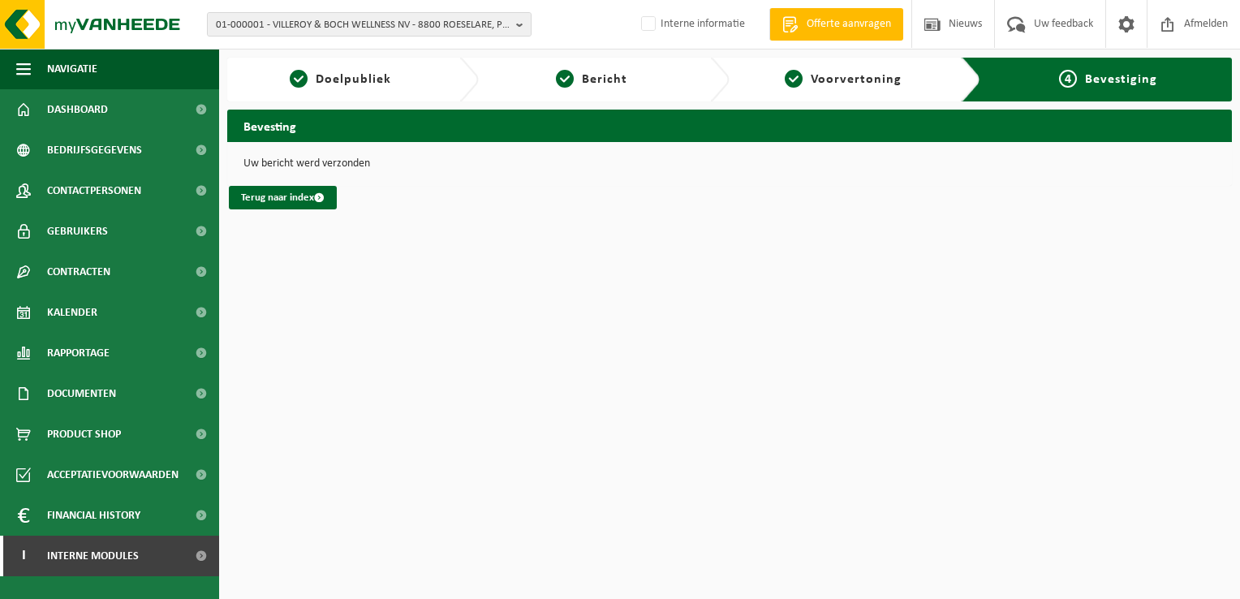
click at [573, 329] on html "01-000001 - VILLEROY & BOCH WELLNESS NV - 8800 ROESELARE, POPULIERSTRAAT 1 01-0…" at bounding box center [620, 299] width 1240 height 599
drag, startPoint x: 753, startPoint y: 324, endPoint x: 816, endPoint y: 524, distance: 210.2
click at [753, 324] on html "01-000001 - VILLEROY & BOCH WELLNESS NV - 8800 ROESELARE, POPULIERSTRAAT 1 01-0…" at bounding box center [620, 299] width 1240 height 599
click at [799, 341] on html "01-000001 - VILLEROY & BOCH WELLNESS NV - 8800 ROESELARE, POPULIERSTRAAT 1 01-0…" at bounding box center [620, 299] width 1240 height 599
click at [860, 346] on html "01-000001 - VILLEROY & BOCH WELLNESS NV - 8800 ROESELARE, POPULIERSTRAAT 1 01-0…" at bounding box center [620, 299] width 1240 height 599
